Goal: Task Accomplishment & Management: Manage account settings

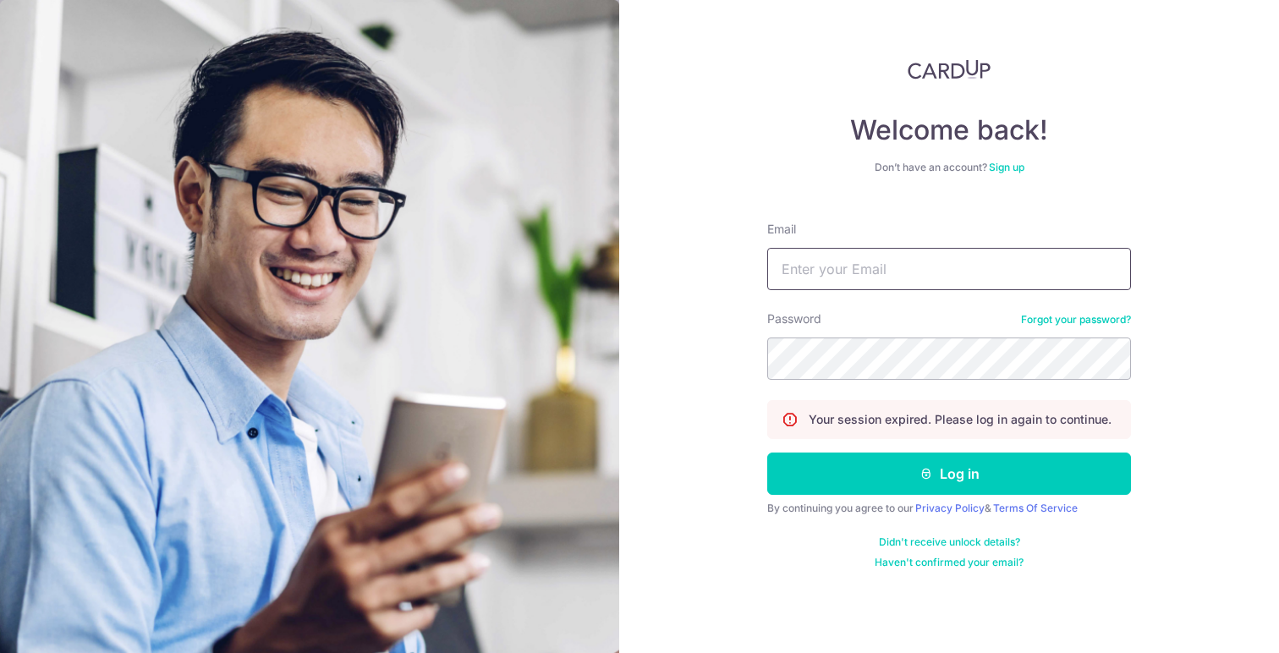
click at [803, 282] on input "Email" at bounding box center [949, 269] width 364 height 42
type input "[EMAIL_ADDRESS][DOMAIN_NAME]"
click at [896, 385] on form "Email aplusr.coliving@outlook.sg Password Forgot your password? Your session ex…" at bounding box center [949, 388] width 364 height 361
click at [767, 453] on button "Log in" at bounding box center [949, 474] width 364 height 42
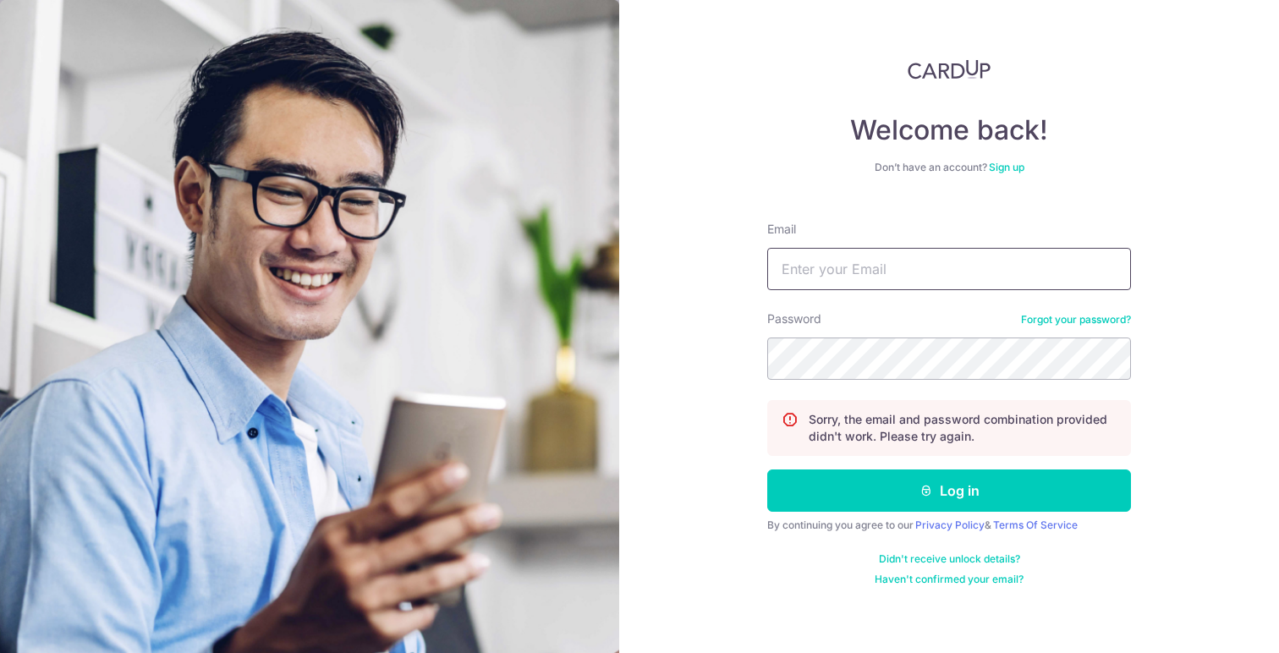
click at [823, 274] on input "Email" at bounding box center [949, 269] width 364 height 42
type input "[EMAIL_ADDRESS][DOMAIN_NAME]"
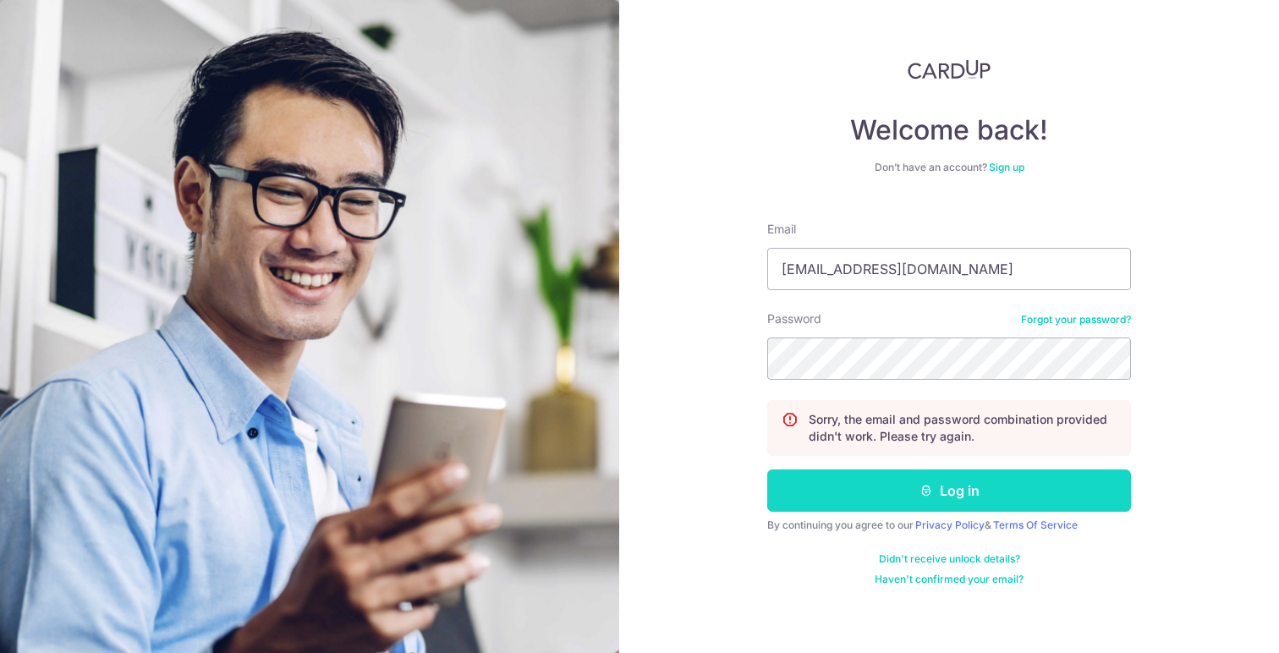
click at [906, 495] on button "Log in" at bounding box center [949, 490] width 364 height 42
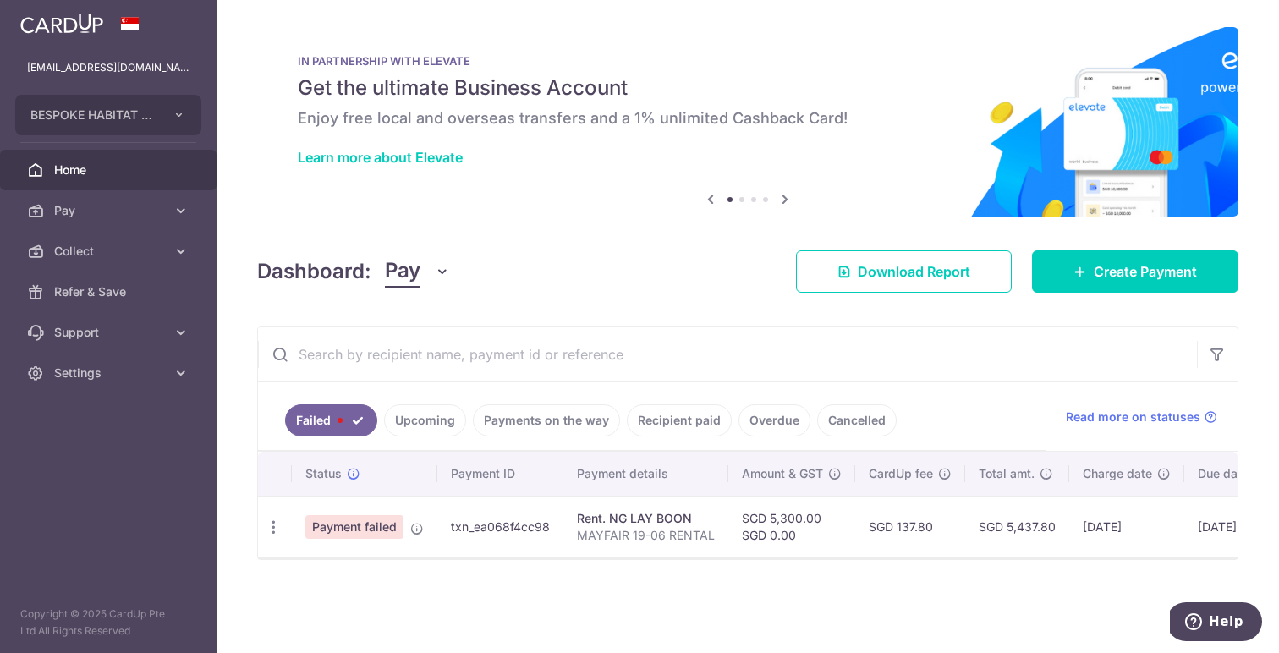
click at [368, 514] on td "Payment failed" at bounding box center [365, 527] width 146 height 62
click at [260, 522] on div "Update payment" at bounding box center [273, 527] width 31 height 31
click at [275, 526] on icon "button" at bounding box center [274, 528] width 18 height 18
click at [364, 570] on span "Update payment" at bounding box center [363, 573] width 115 height 20
radio input "true"
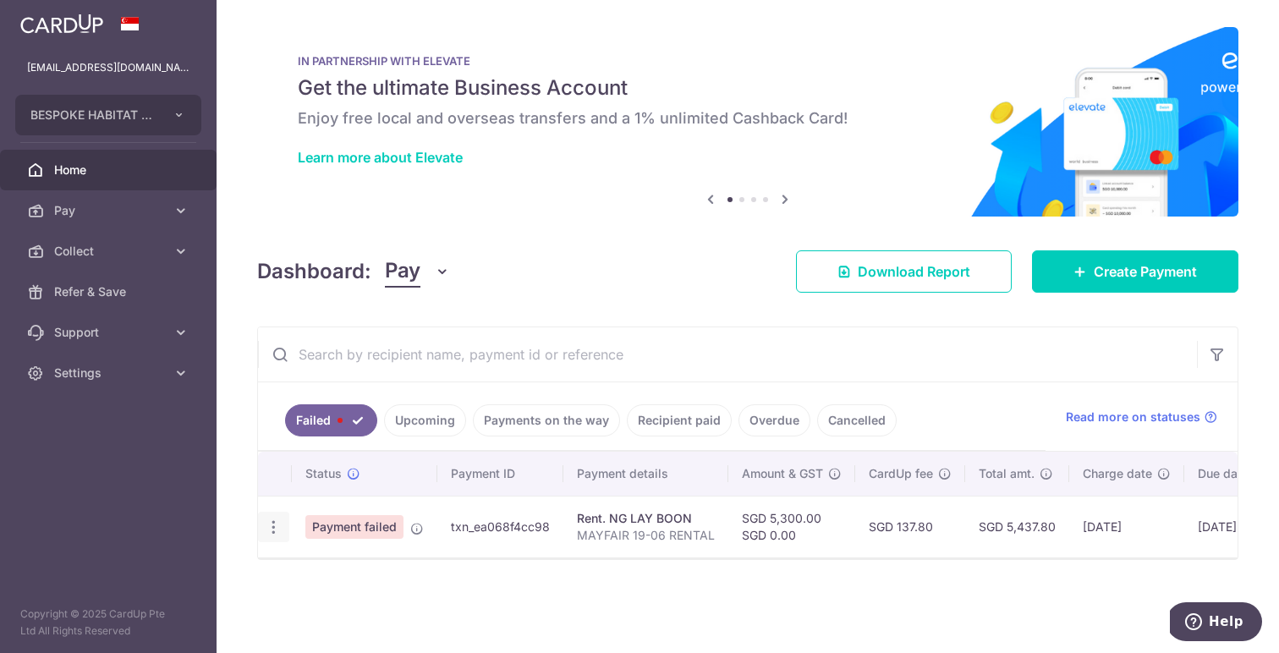
type input "5,300.00"
type input "0.00"
type input "MAYFAIR 19-06 RENTAL"
type input "MAYFAIR 19 06"
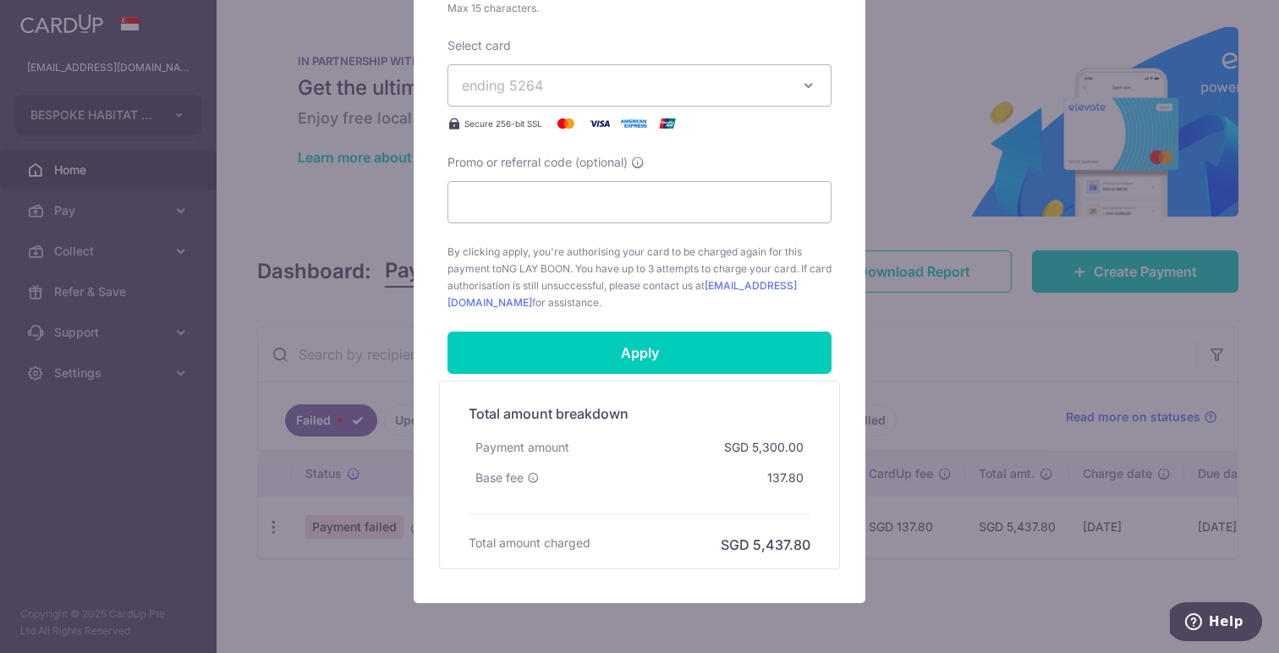
scroll to position [860, 0]
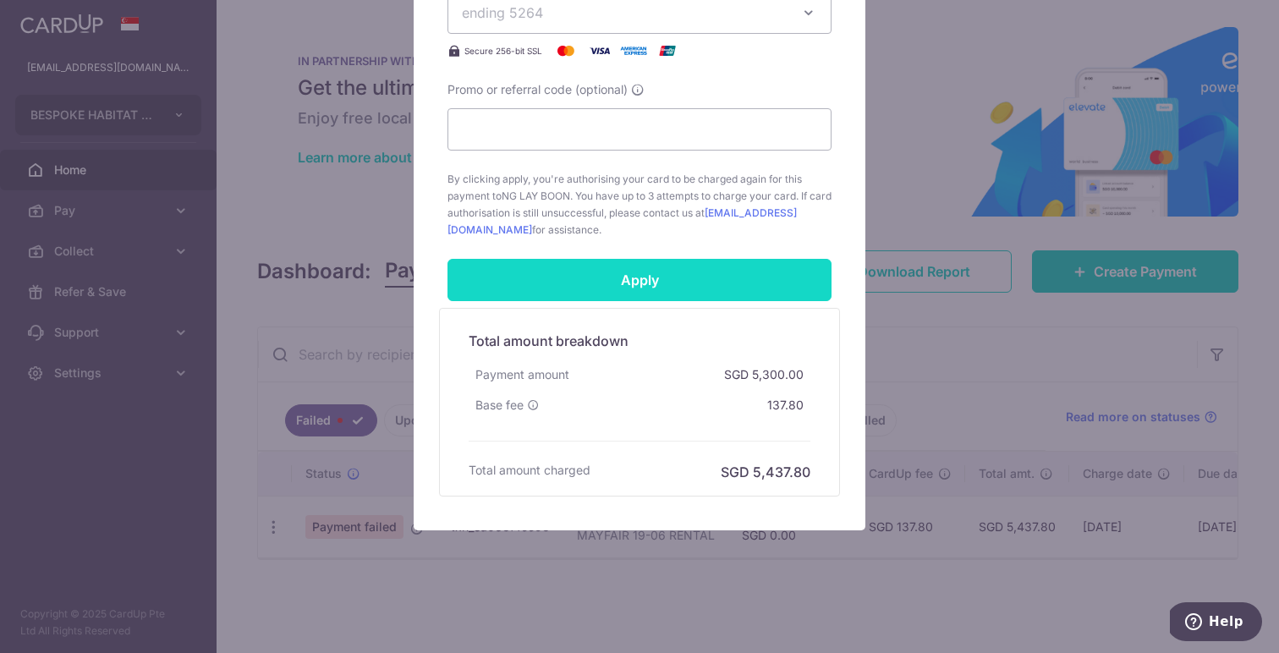
click at [699, 278] on input "Apply" at bounding box center [640, 280] width 384 height 42
